Goal: Information Seeking & Learning: Learn about a topic

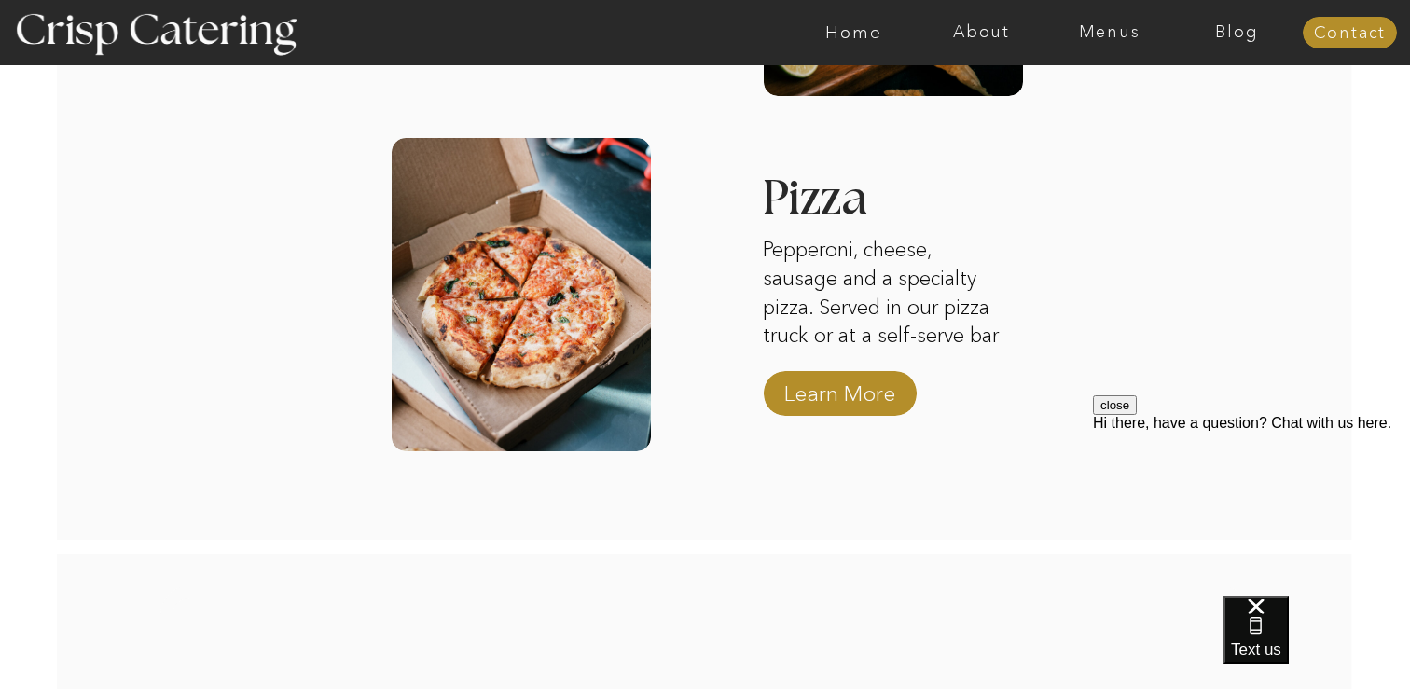
scroll to position [3328, 0]
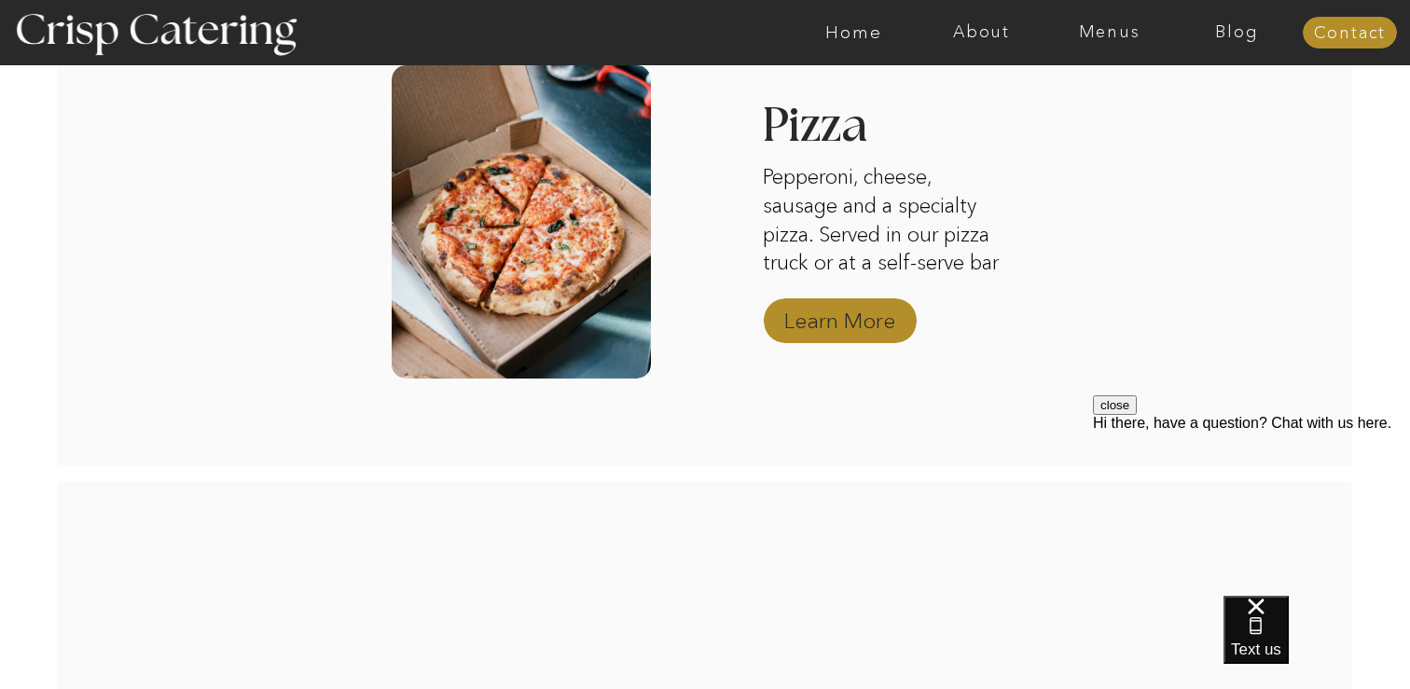
click at [862, 325] on p "Learn More" at bounding box center [840, 316] width 124 height 54
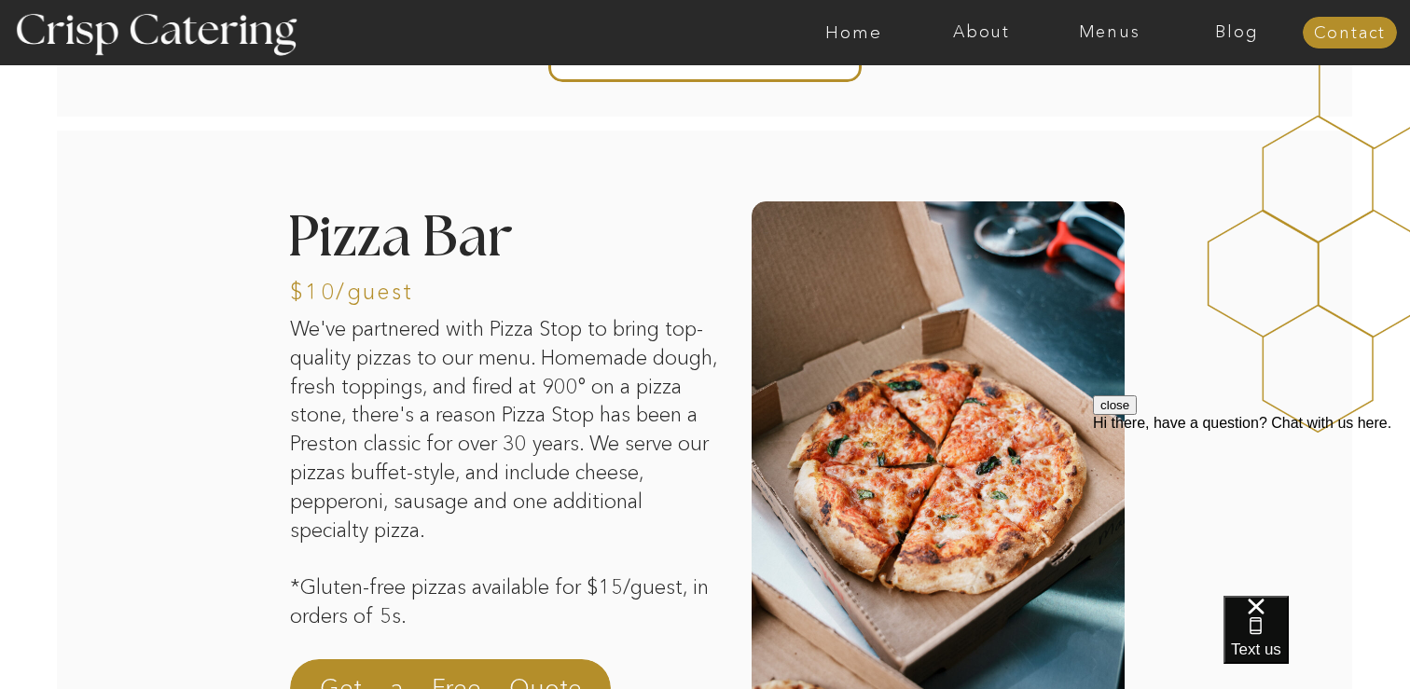
scroll to position [8, 0]
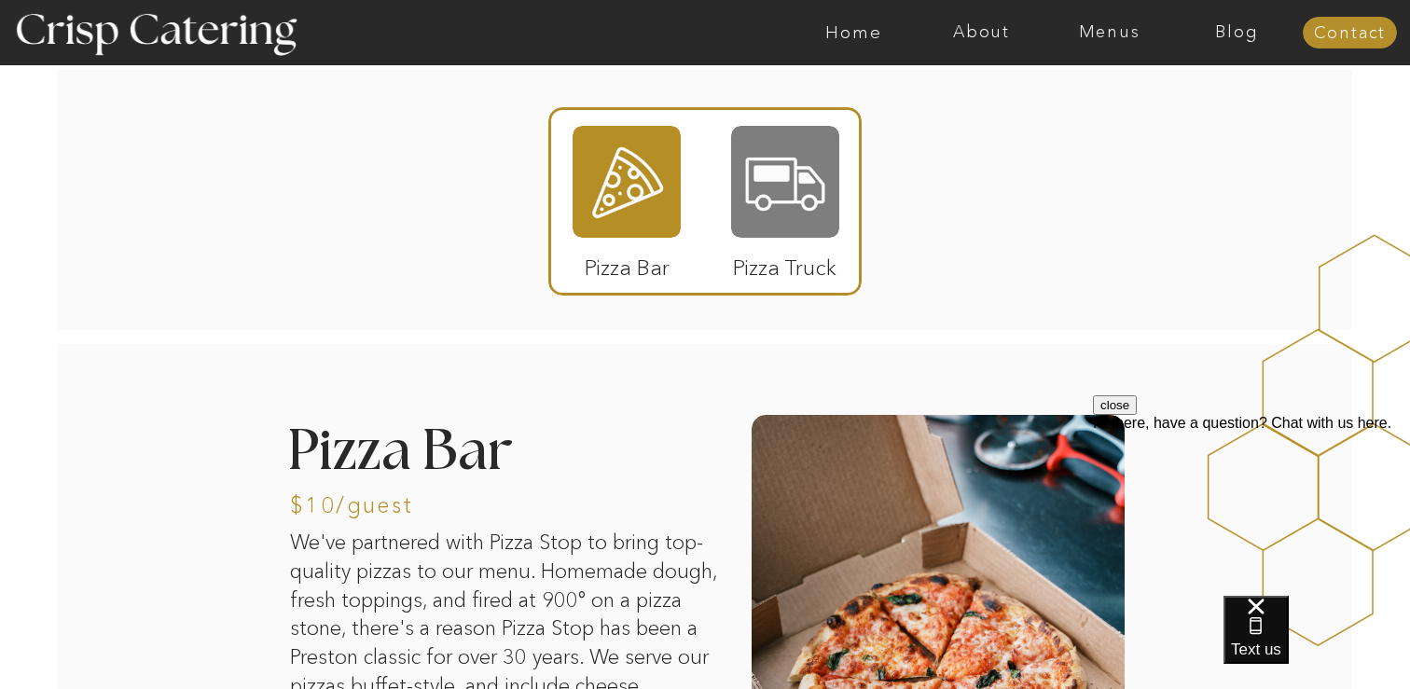
click at [769, 171] on div at bounding box center [785, 182] width 108 height 112
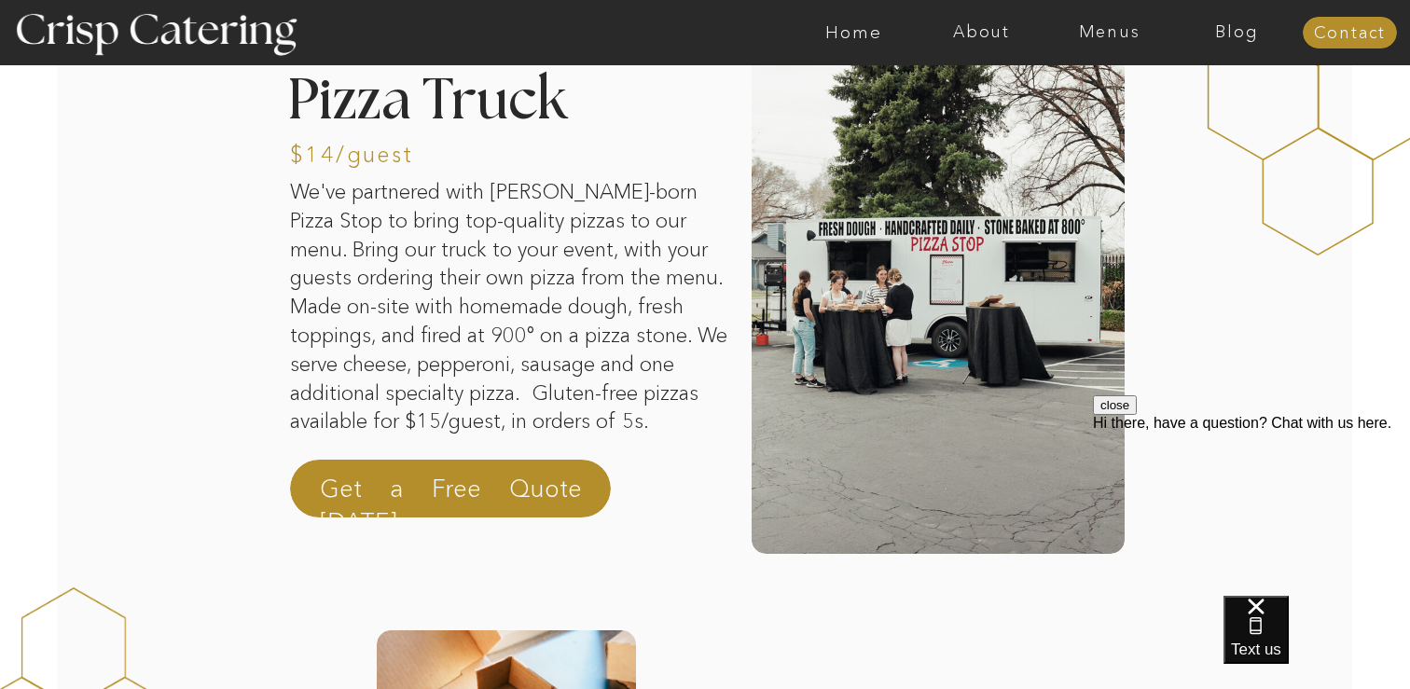
scroll to position [241, 0]
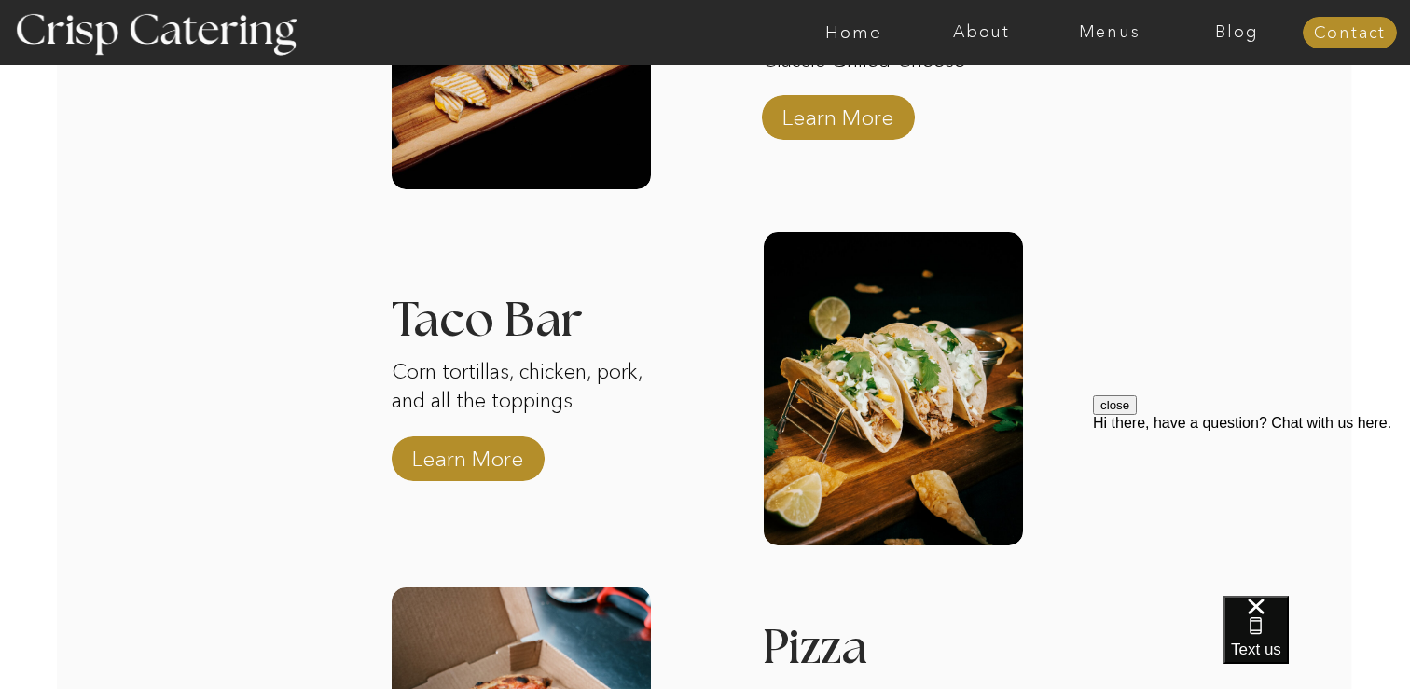
scroll to position [2808, 0]
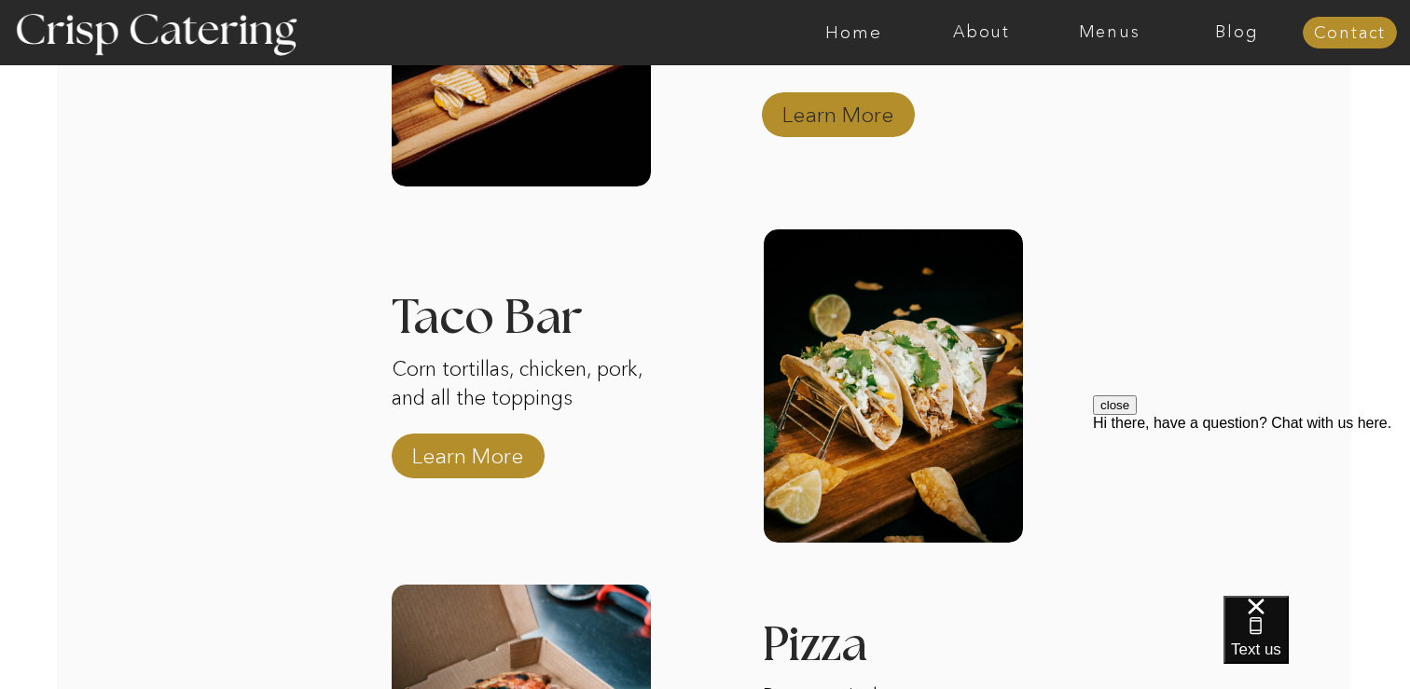
click at [797, 122] on p "Learn More" at bounding box center [838, 110] width 124 height 54
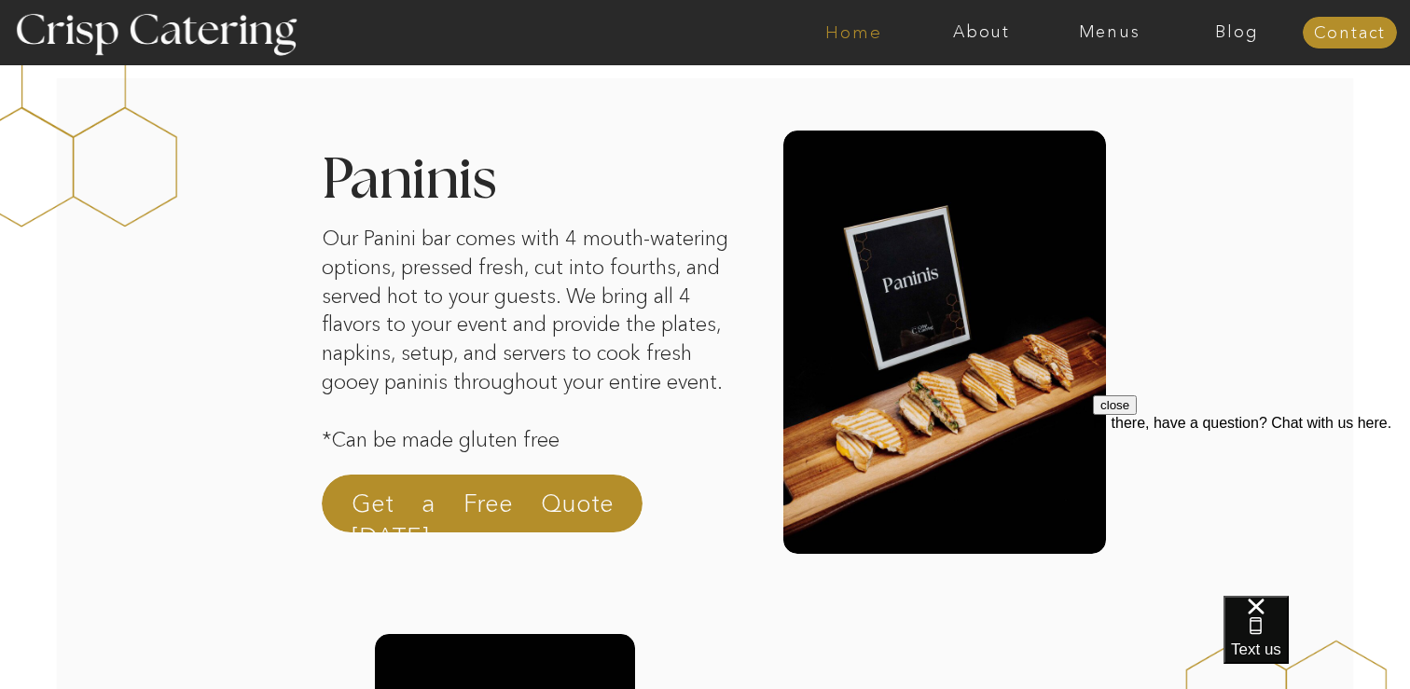
click at [822, 34] on nav "Home" at bounding box center [854, 32] width 128 height 19
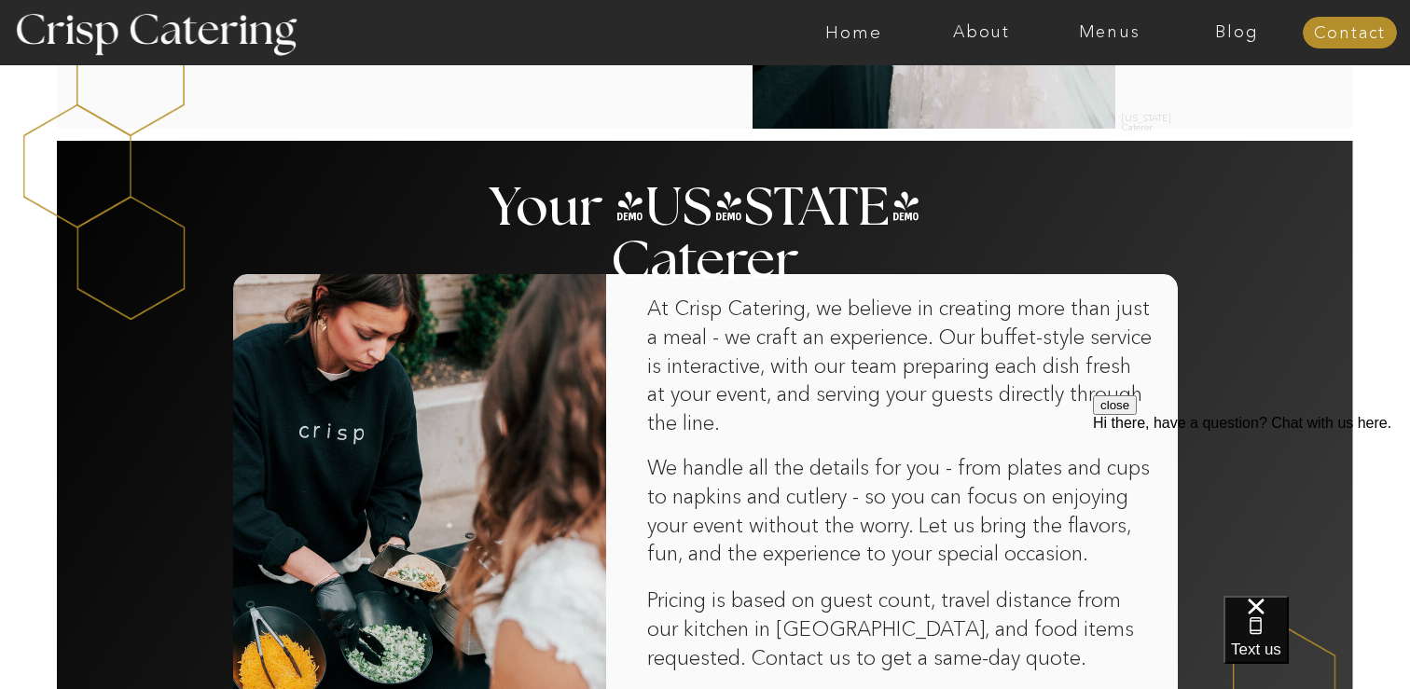
scroll to position [975, 0]
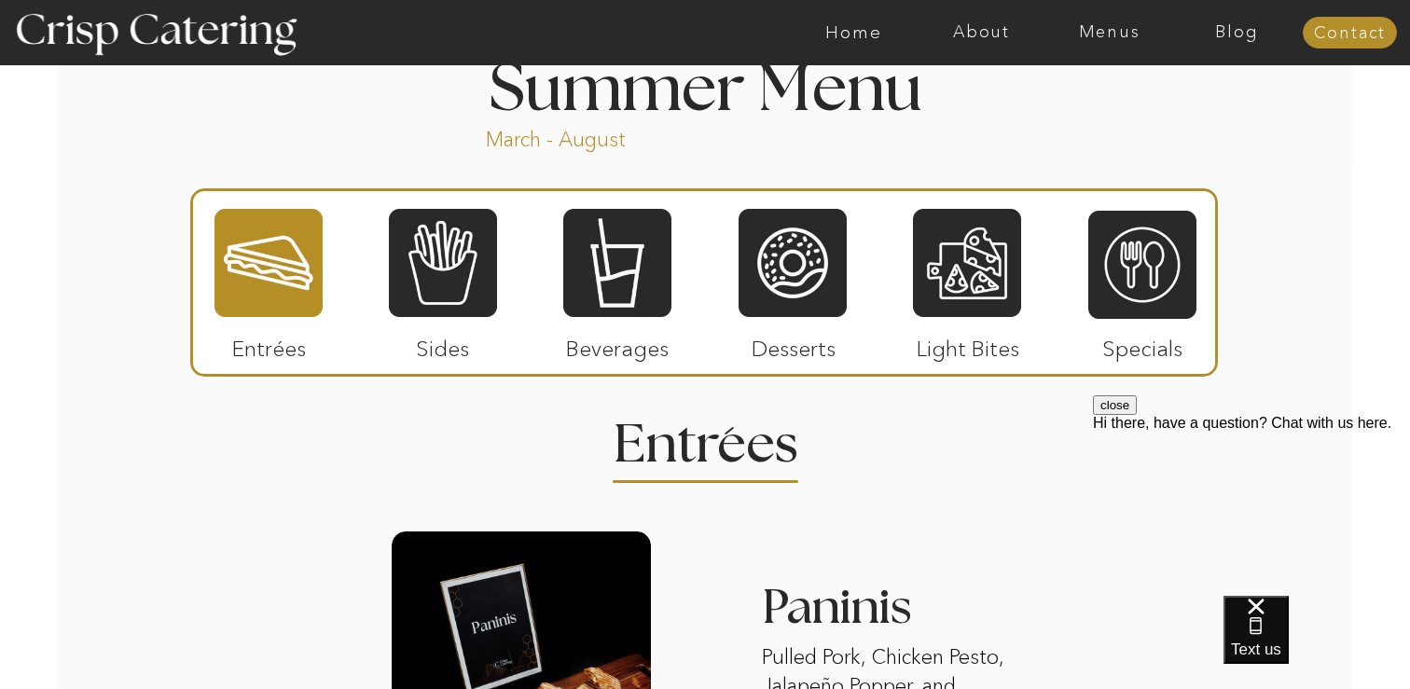
scroll to position [1591, 0]
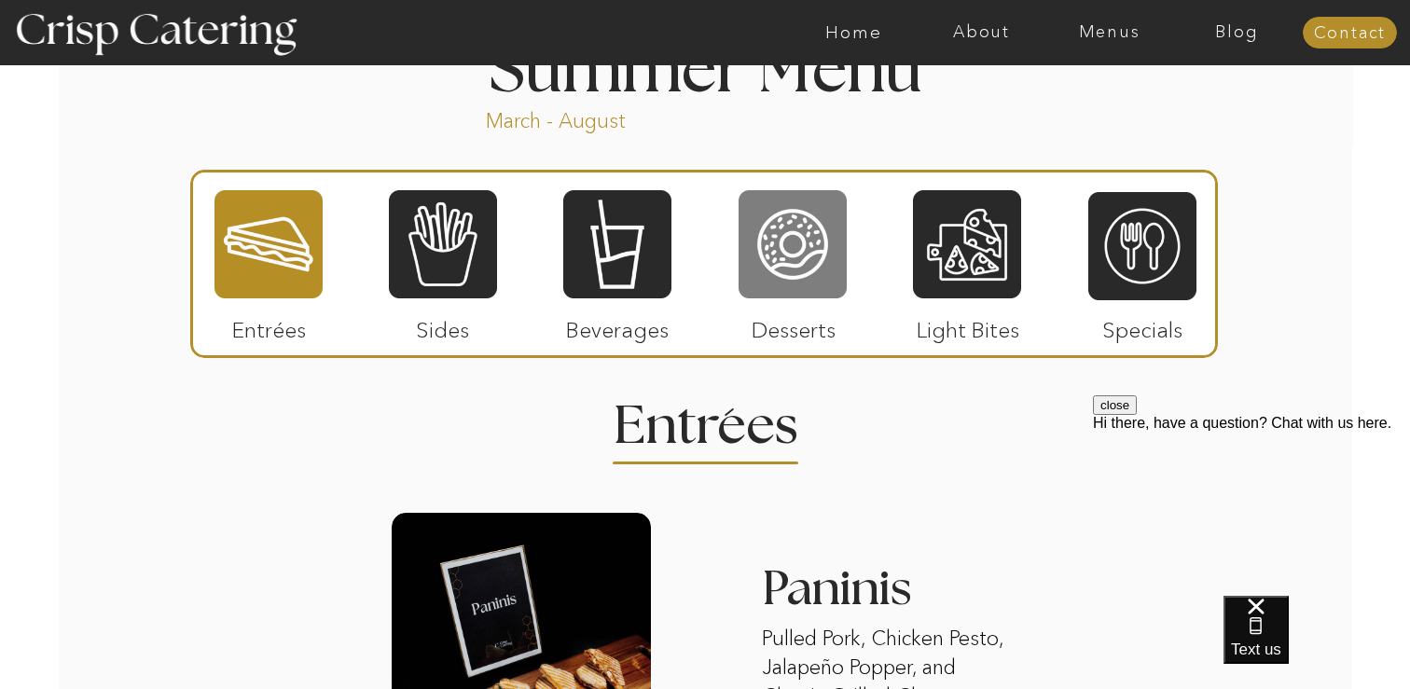
click at [796, 240] on div at bounding box center [793, 244] width 108 height 112
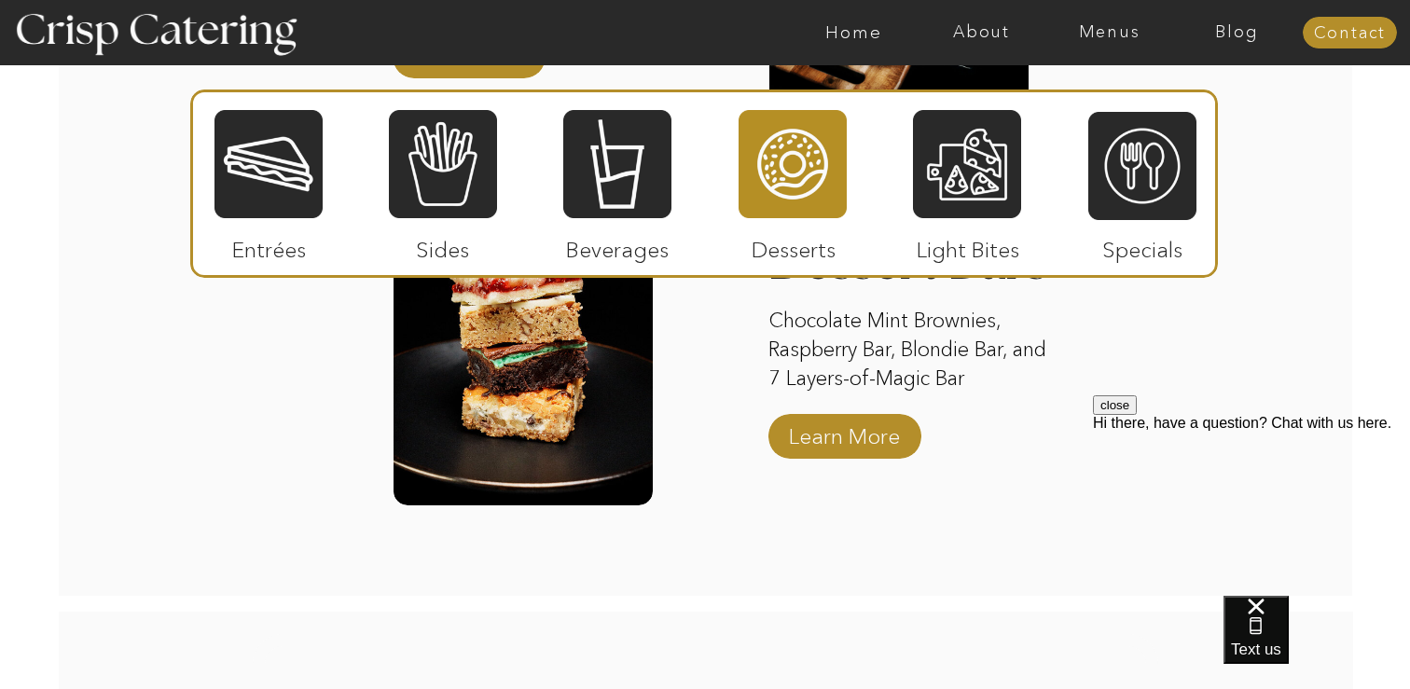
scroll to position [2681, 0]
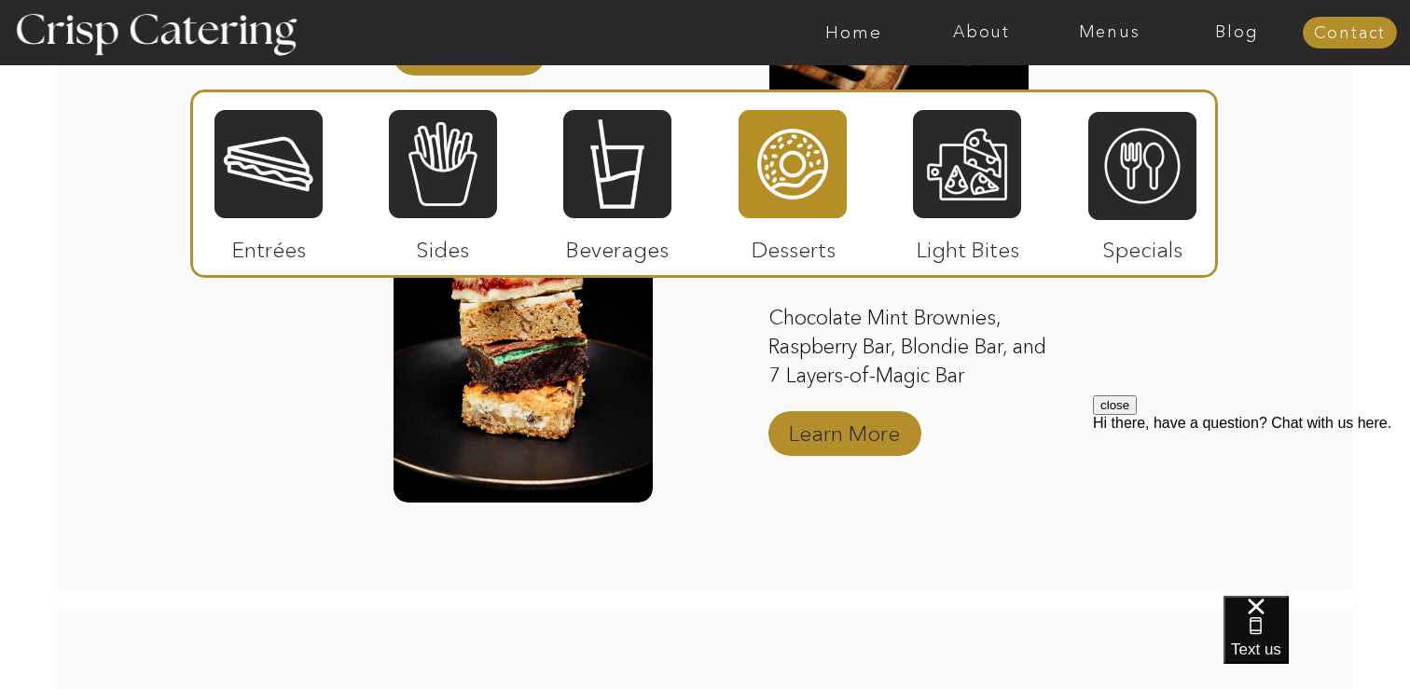
click at [860, 438] on p "Learn More" at bounding box center [845, 429] width 124 height 54
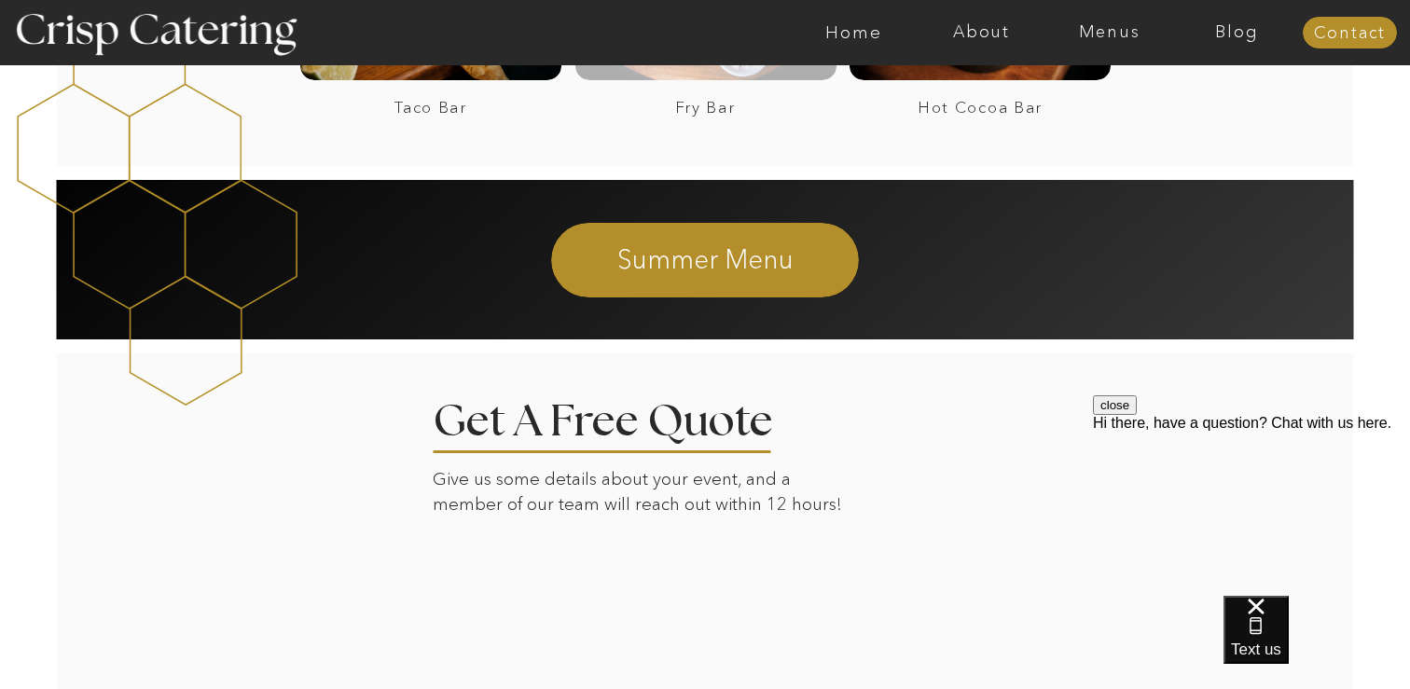
scroll to position [2322, 0]
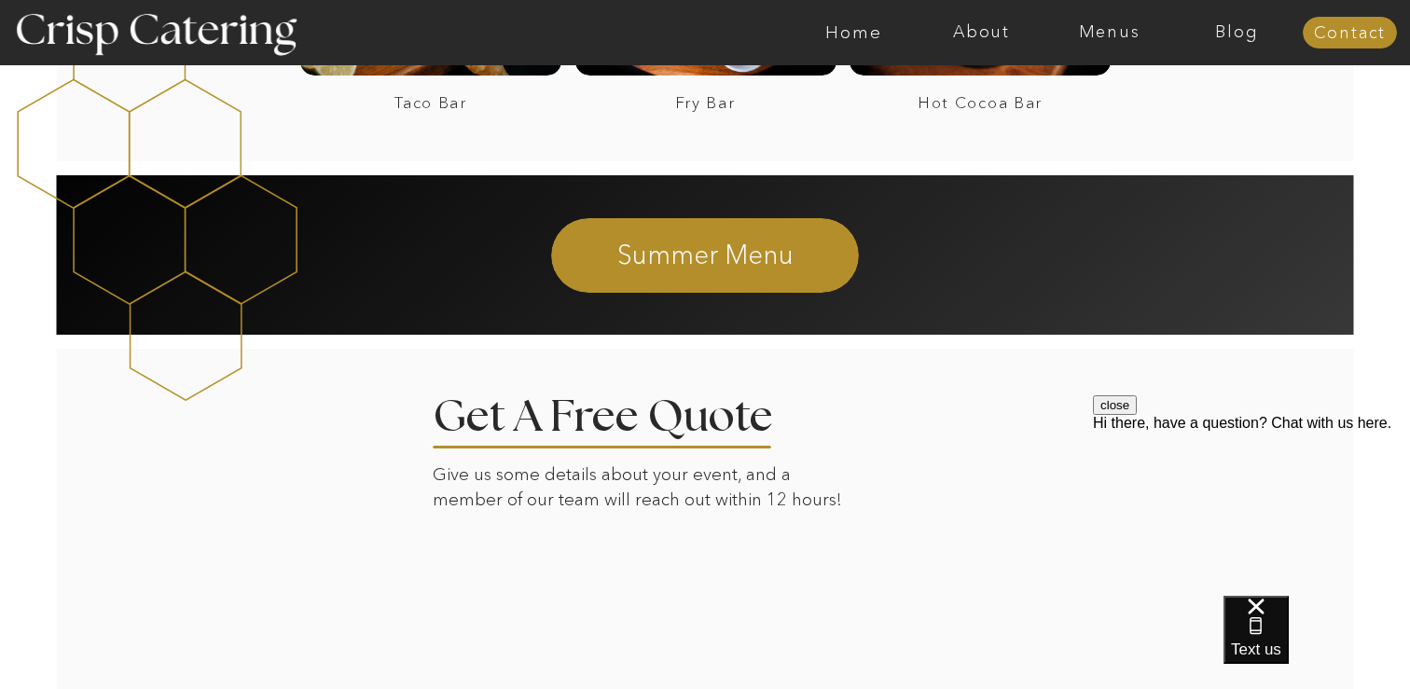
click at [736, 275] on div at bounding box center [705, 255] width 308 height 75
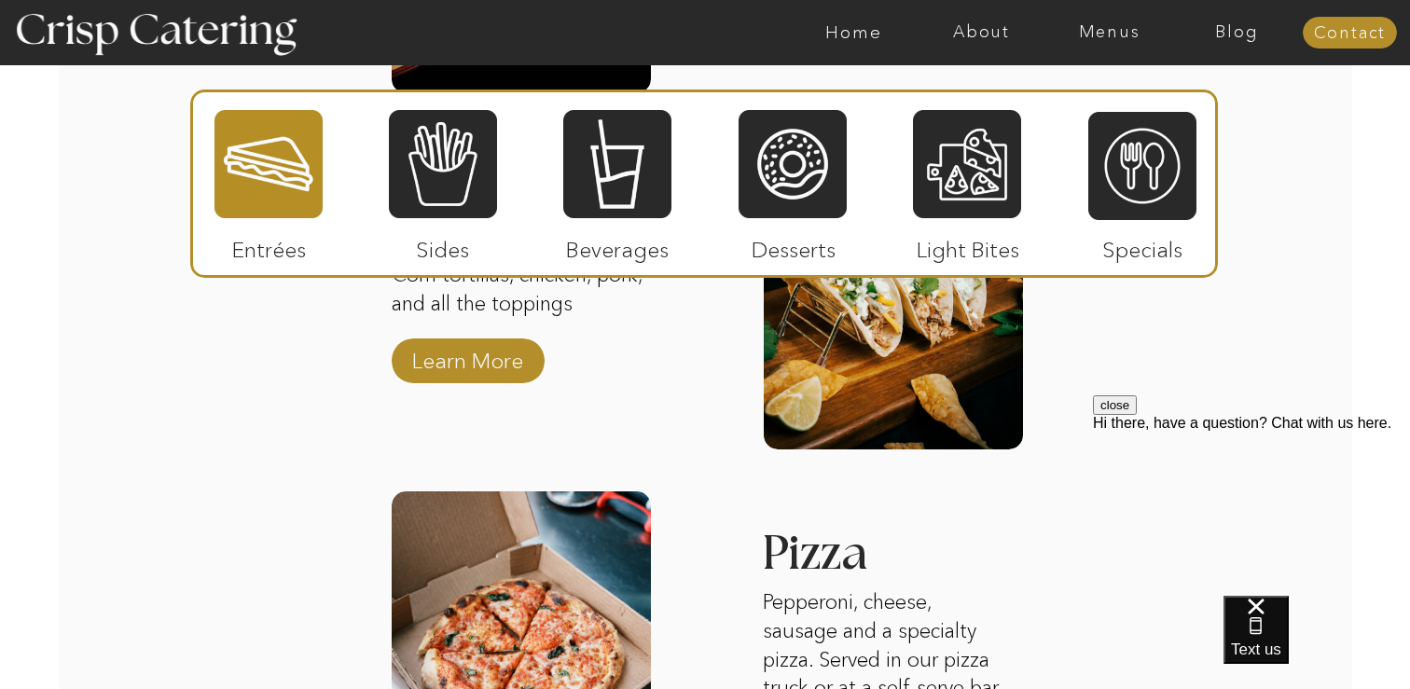
scroll to position [2322, 0]
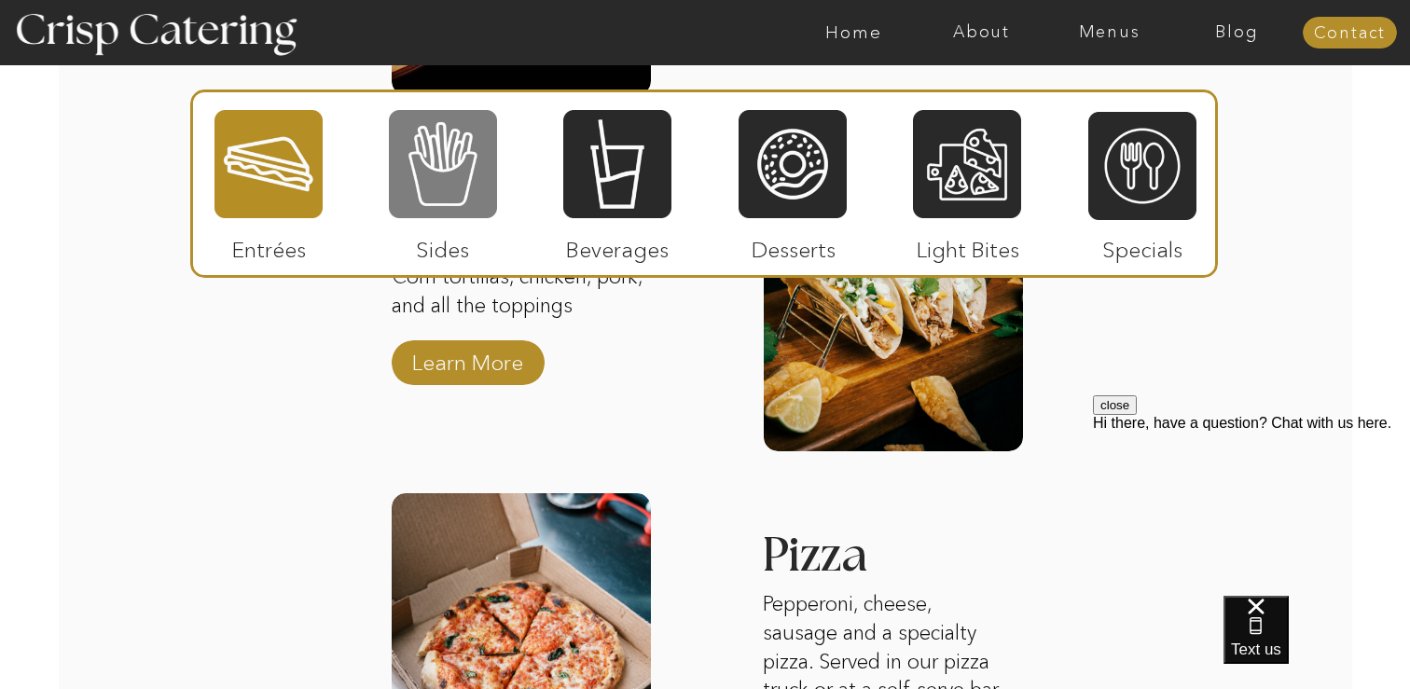
click at [448, 169] on div at bounding box center [443, 164] width 108 height 112
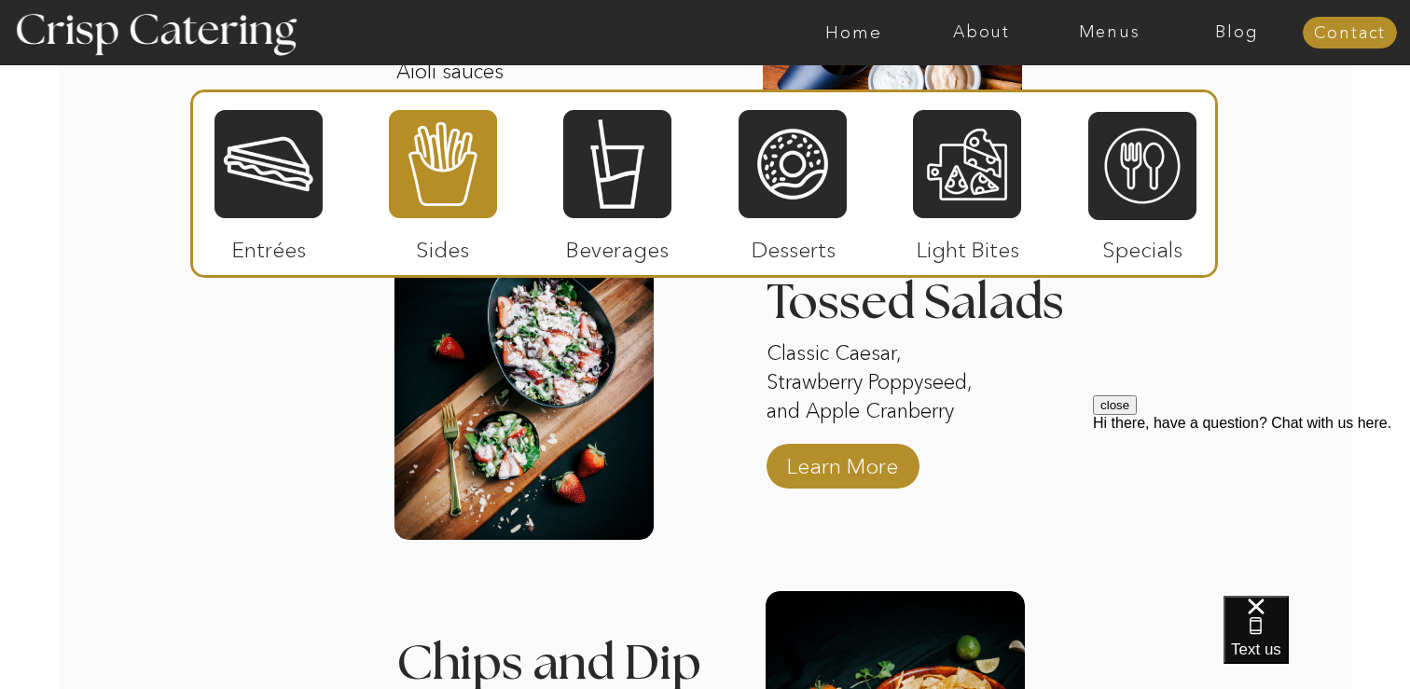
scroll to position [2222, 0]
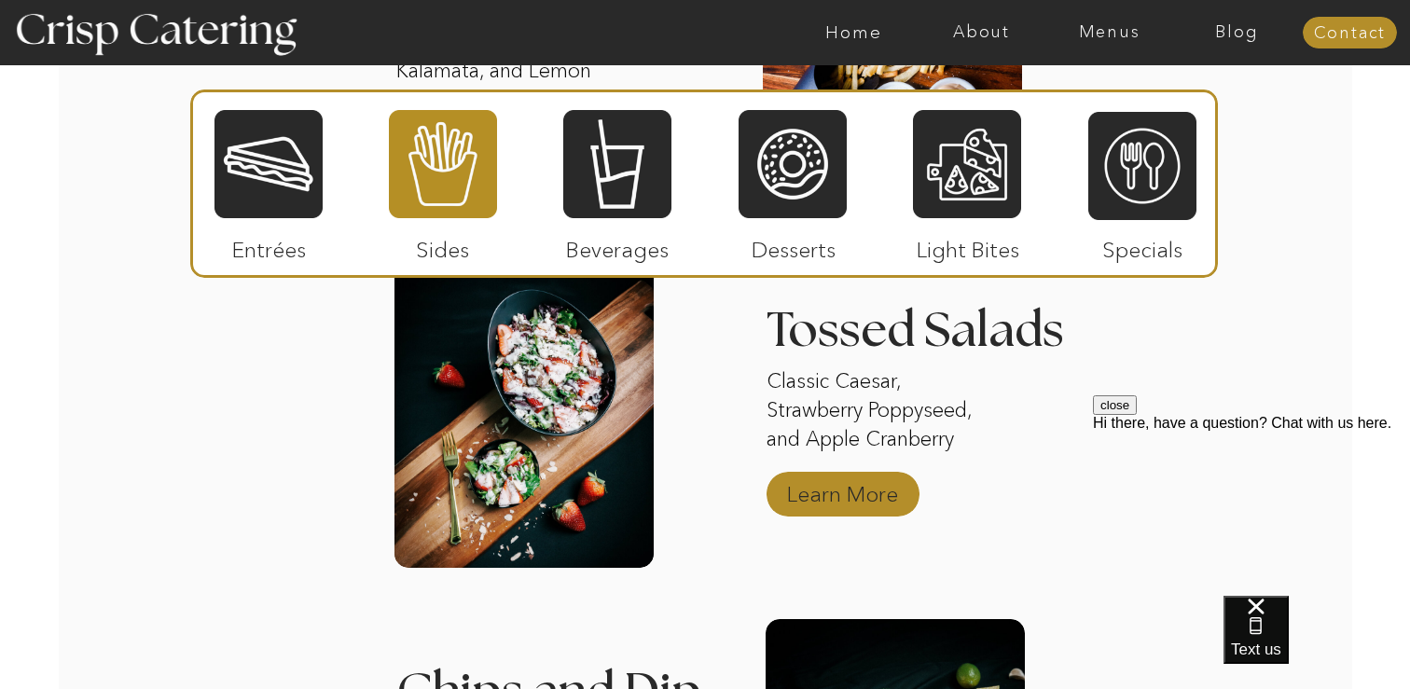
click at [825, 478] on p "Learn More" at bounding box center [843, 490] width 124 height 54
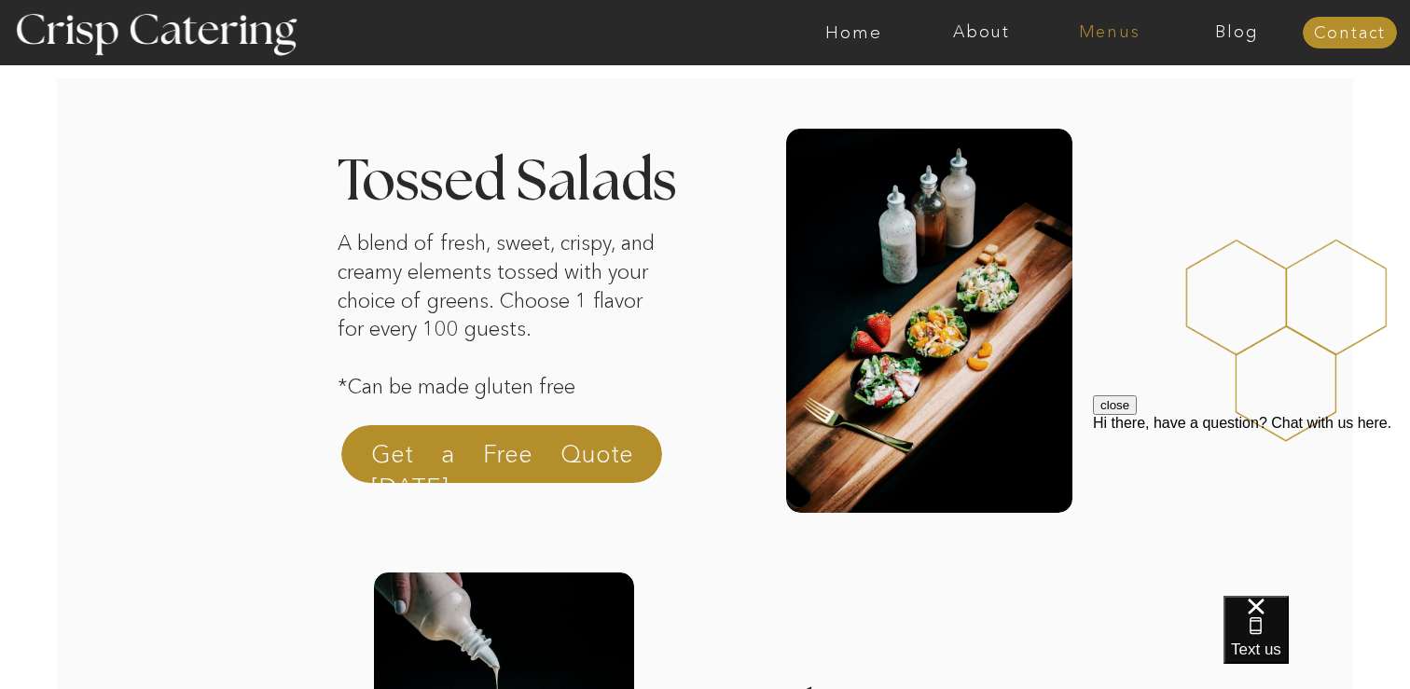
click at [1101, 33] on nav "Menus" at bounding box center [1110, 32] width 128 height 19
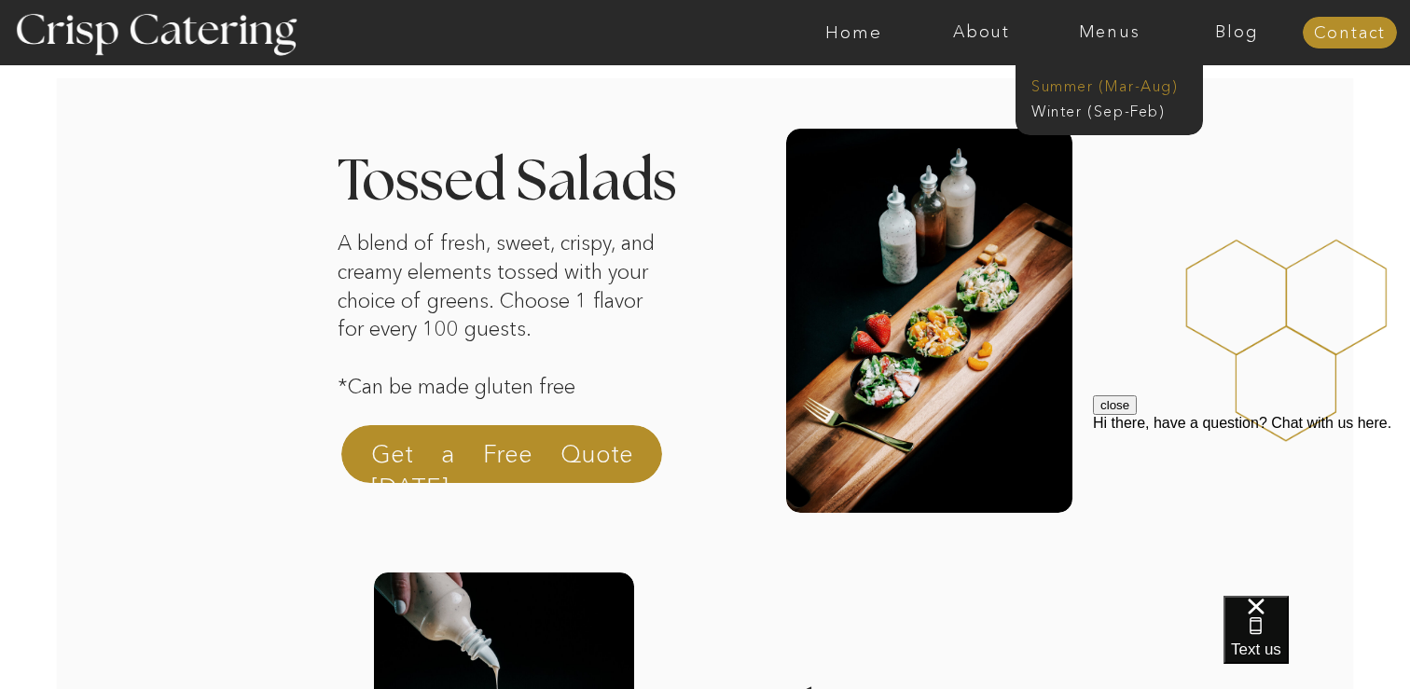
click at [1101, 90] on nav "Summer (Mar-Aug)" at bounding box center [1115, 85] width 167 height 18
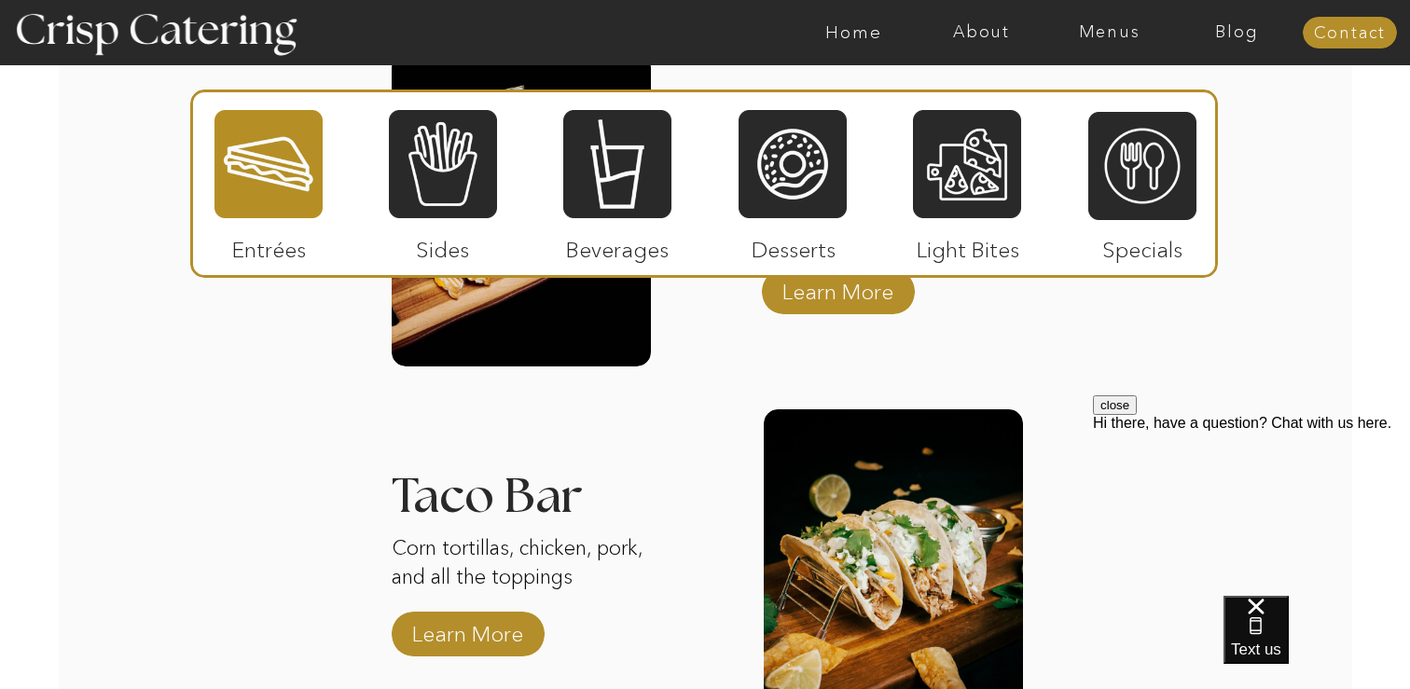
scroll to position [2058, 0]
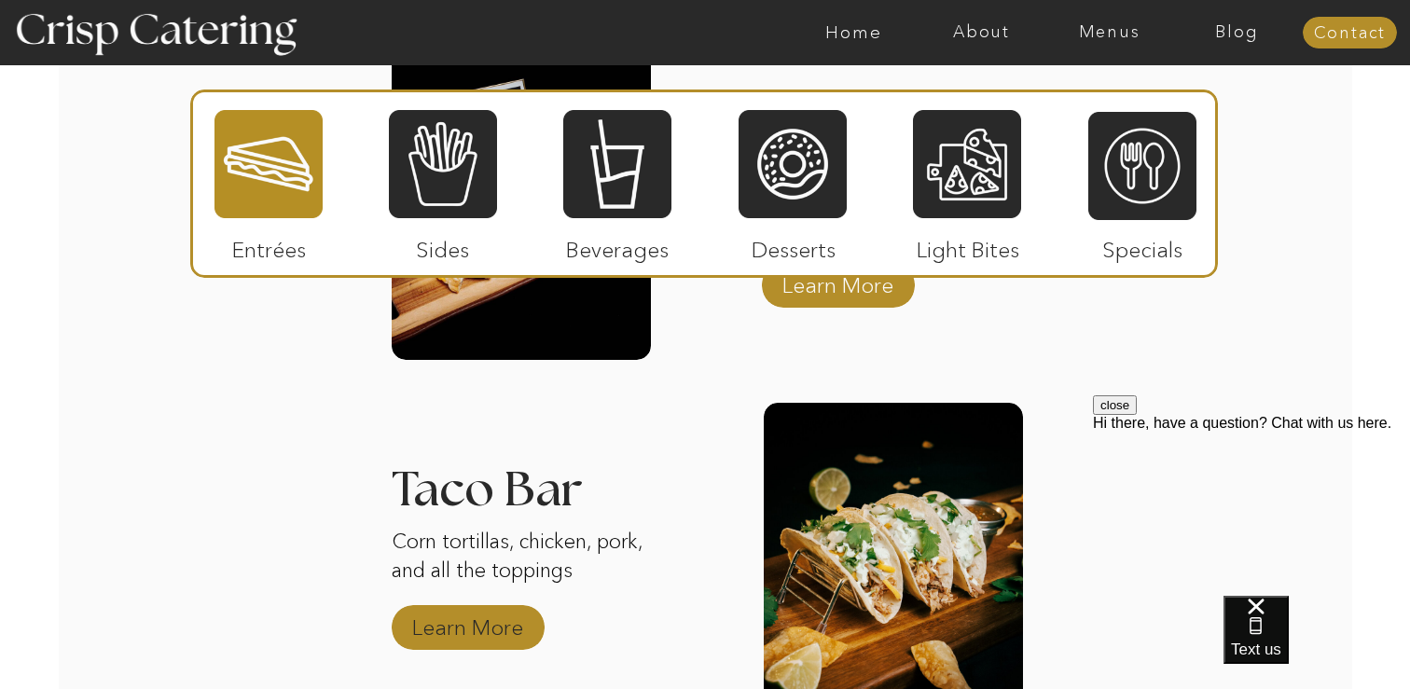
click at [491, 606] on p "Learn More" at bounding box center [468, 623] width 124 height 54
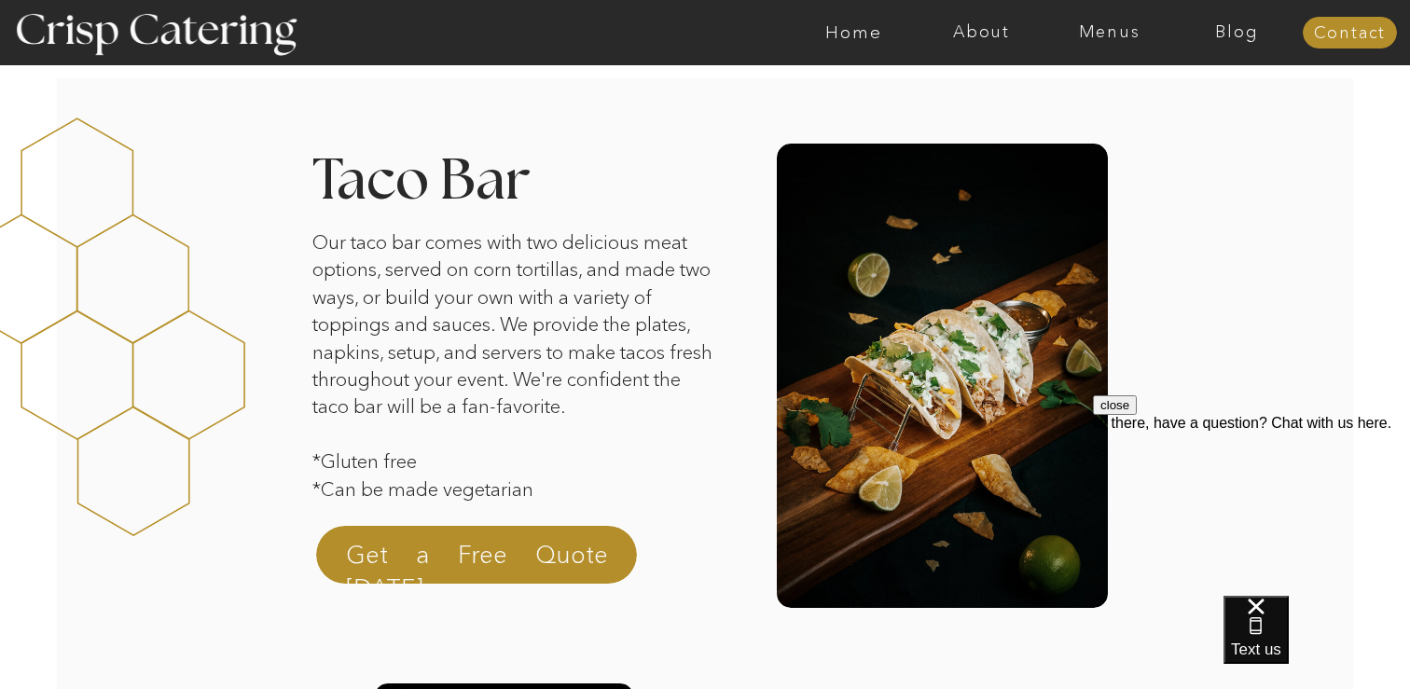
click at [1137, 415] on button "close" at bounding box center [1115, 405] width 44 height 20
